Goal: Information Seeking & Learning: Learn about a topic

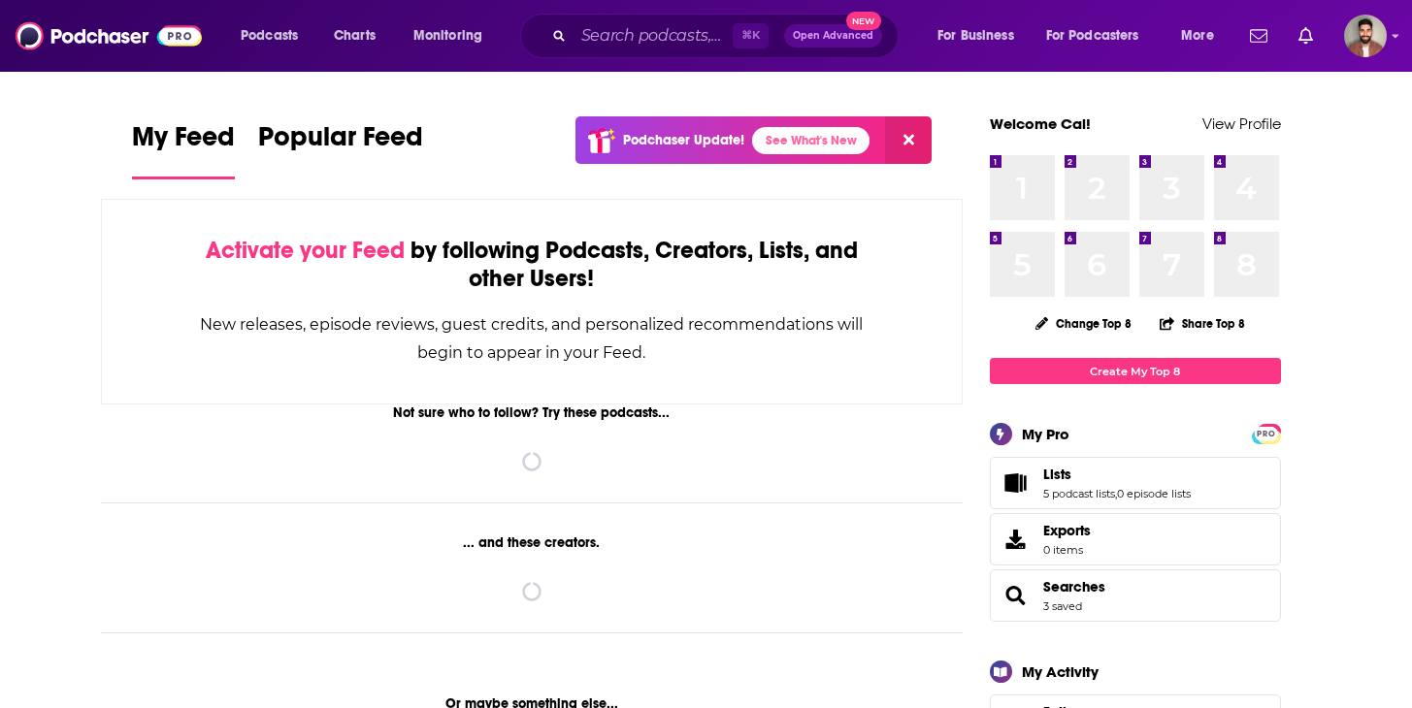
drag, startPoint x: 0, startPoint y: 0, endPoint x: 677, endPoint y: 41, distance: 678.4
click at [678, 41] on input "Search podcasts, credits, & more..." at bounding box center [652, 35] width 159 height 31
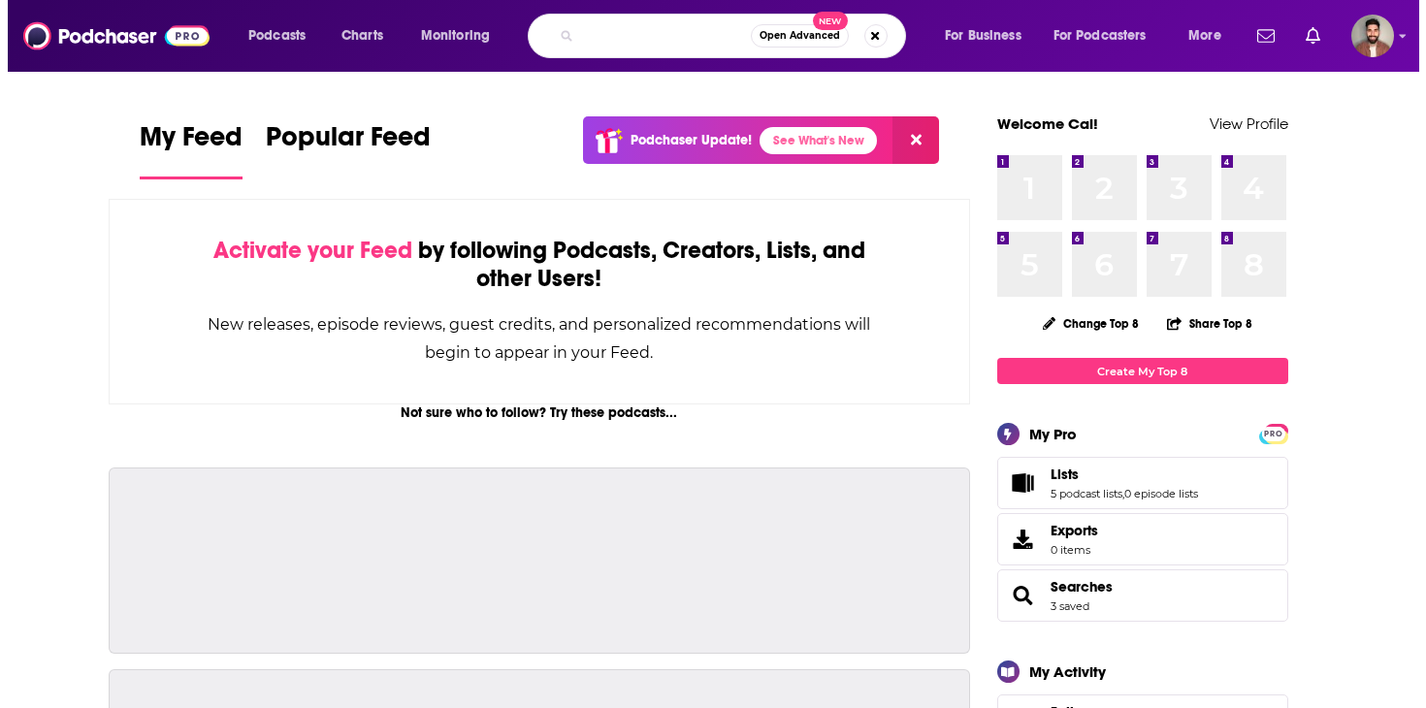
scroll to position [0, 155]
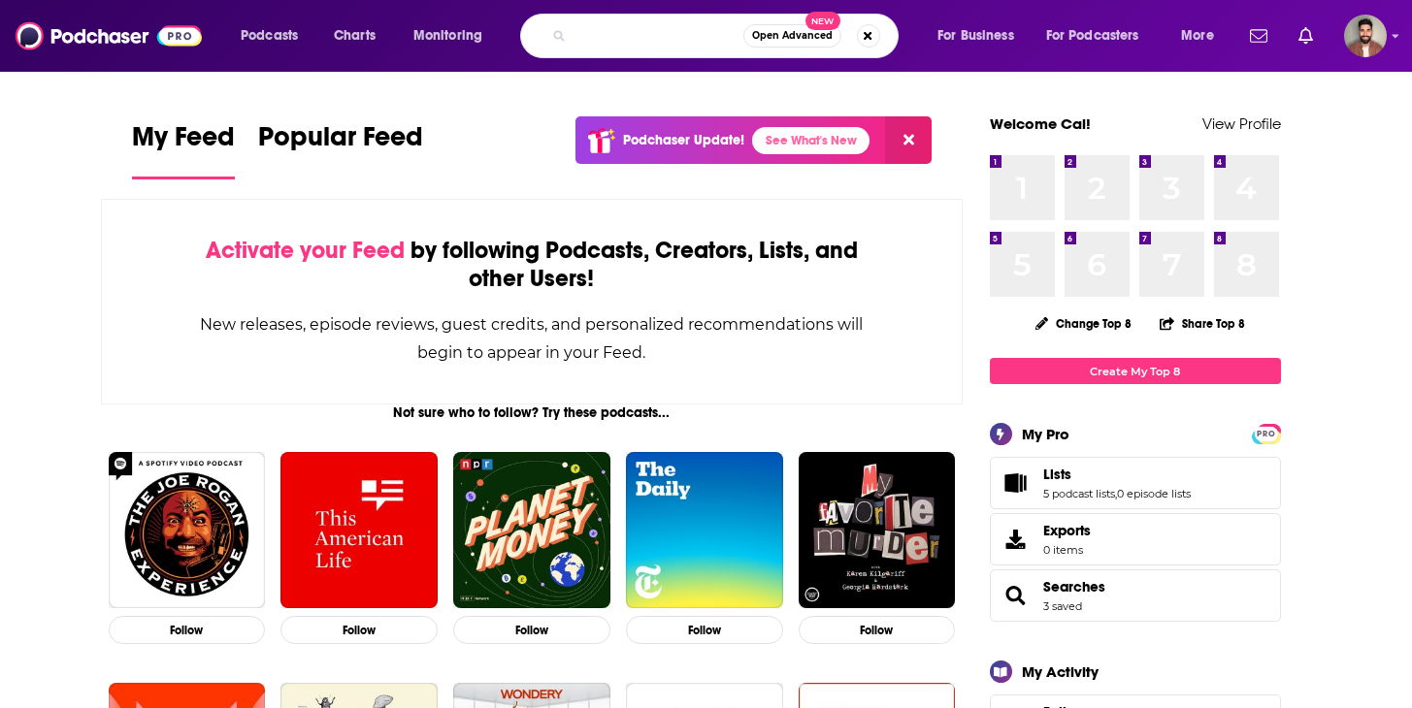
type input "Every Step Along The Way – Stoke Podcast"
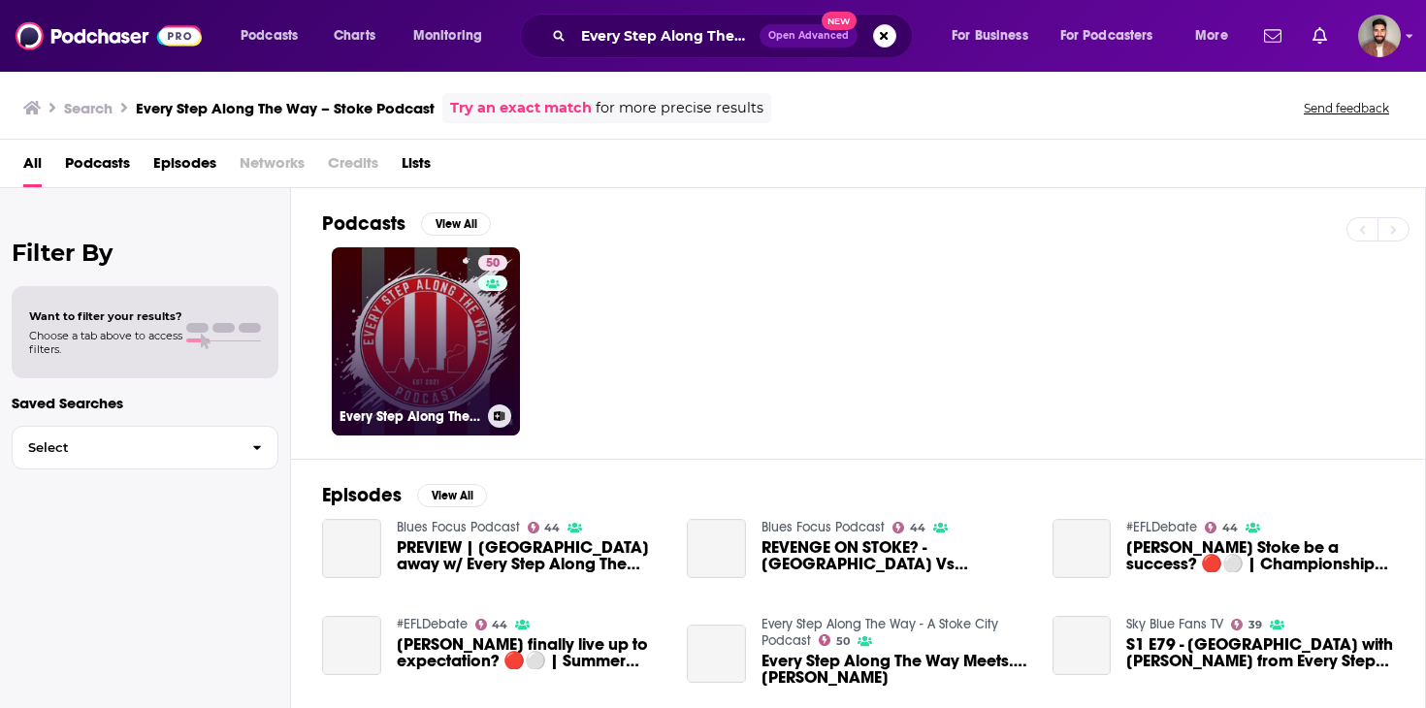
click at [464, 336] on link "50 Every Step Along The Way - A Stoke City Podcast" at bounding box center [426, 341] width 188 height 188
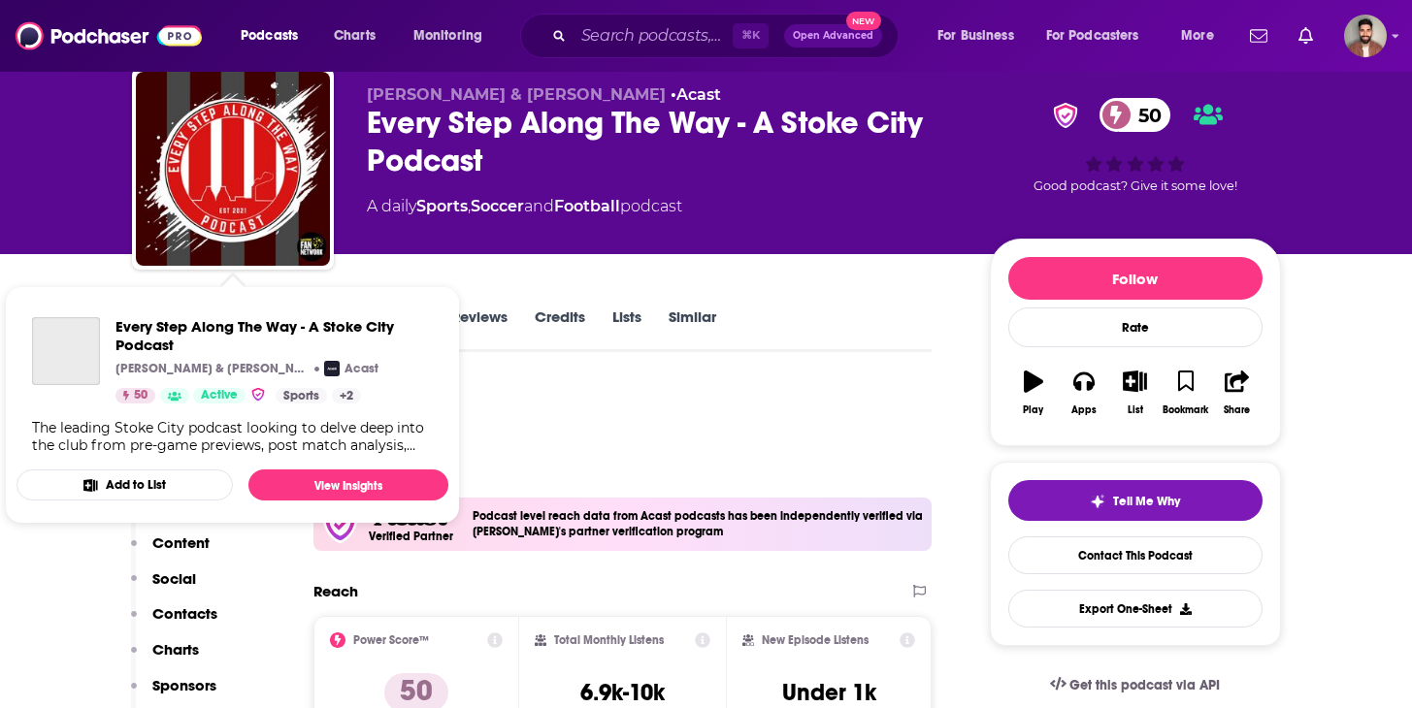
scroll to position [65, 0]
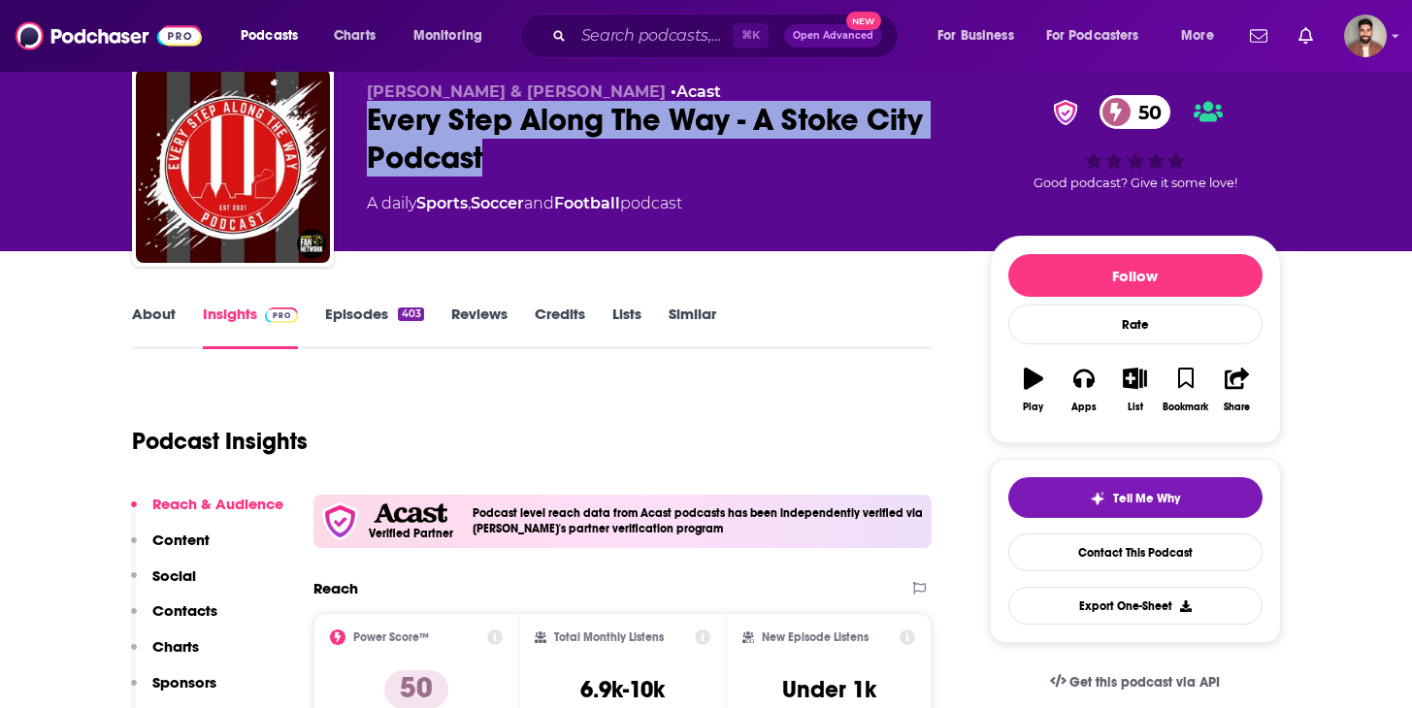
drag, startPoint x: 505, startPoint y: 156, endPoint x: 394, endPoint y: 121, distance: 116.0
click at [368, 123] on div "Every Step Along The Way - A Stoke City Podcast 50" at bounding box center [663, 139] width 592 height 76
copy h2 "Every Step Along The Way - A Stoke City Podcast"
